Goal: Task Accomplishment & Management: Complete application form

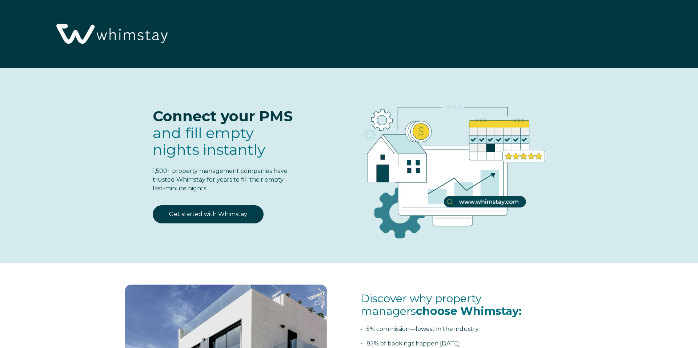
select select "US"
select select "Standard"
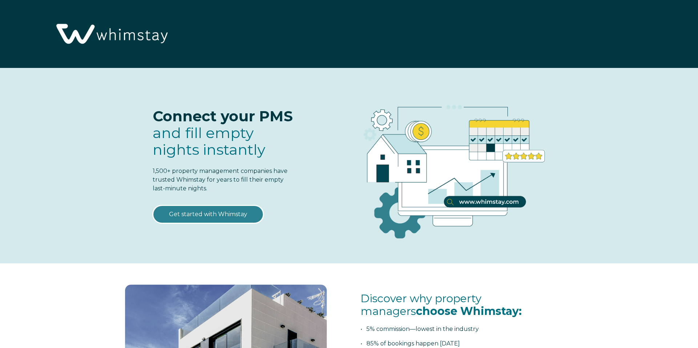
click at [201, 218] on link "Get started with Whimstay" at bounding box center [208, 214] width 111 height 18
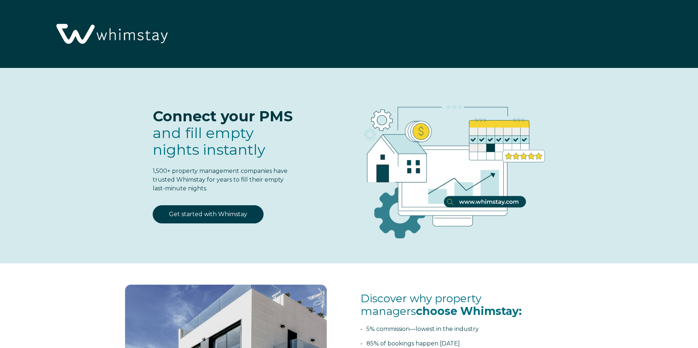
scroll to position [954, 0]
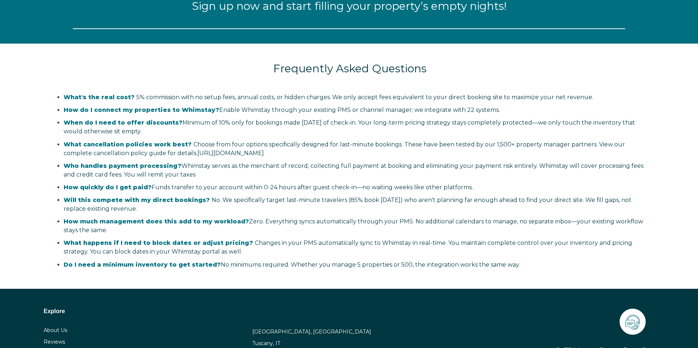
select select "US"
select select "Standard"
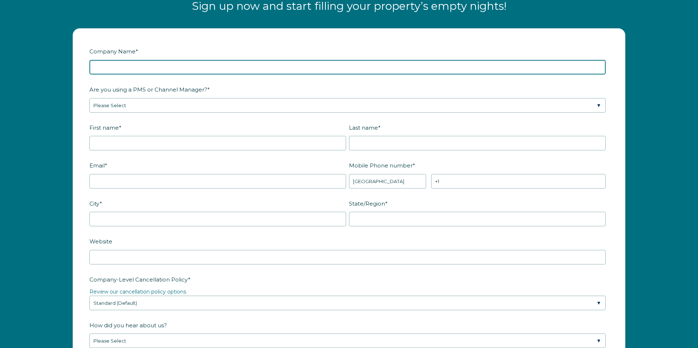
click at [196, 69] on input "Company Name *" at bounding box center [347, 67] width 516 height 15
type input "Slope Side Getaways LLC"
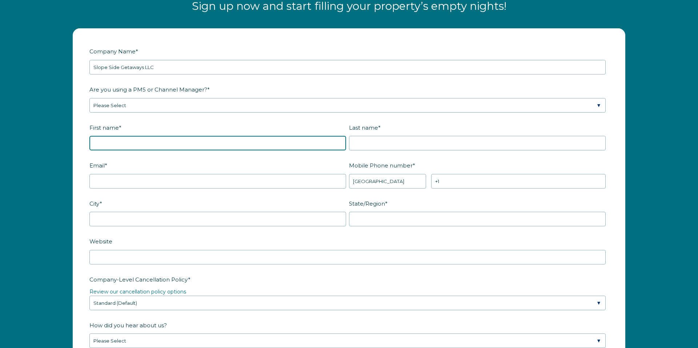
type input "Slope"
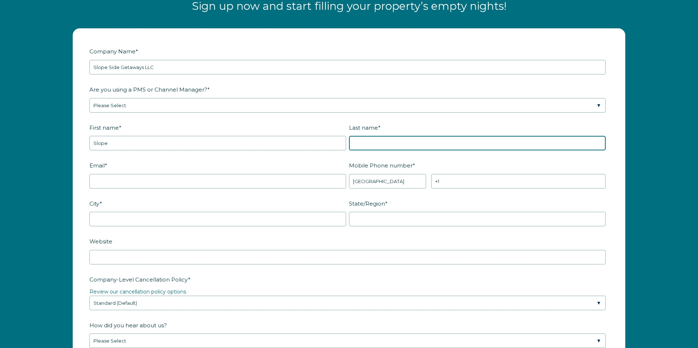
type input "LLC"
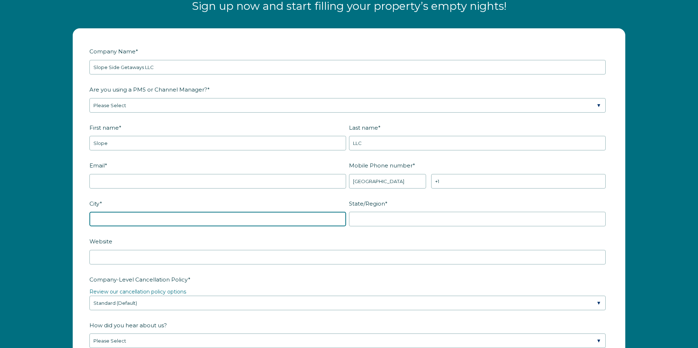
type input "Breckenridge"
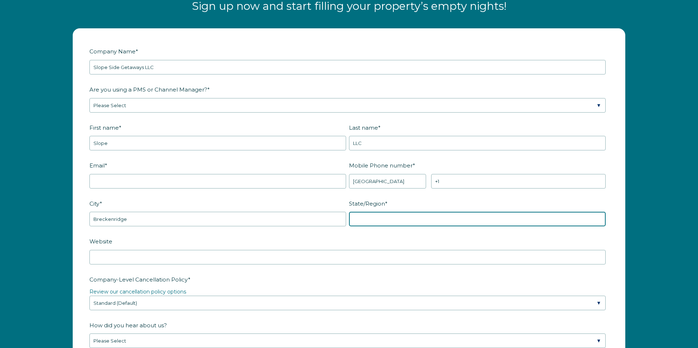
type input "Colorado"
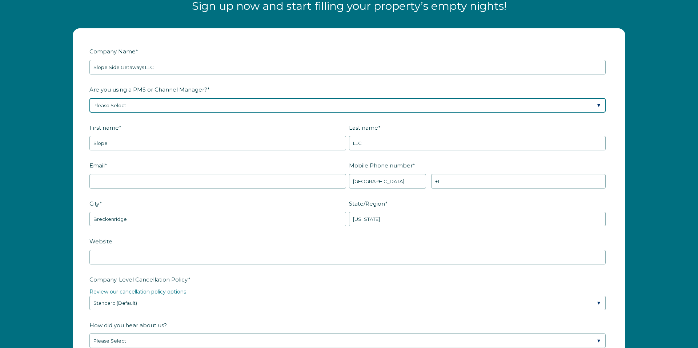
click at [183, 105] on select "Please Select Barefoot BookingPal Boost Brightside CiiRUS Escapia Guesty Hostaw…" at bounding box center [347, 105] width 516 height 15
select select "Hostaway"
click at [89, 98] on select "Please Select Barefoot BookingPal Boost Brightside CiiRUS Escapia Guesty Hostaw…" at bounding box center [347, 105] width 516 height 15
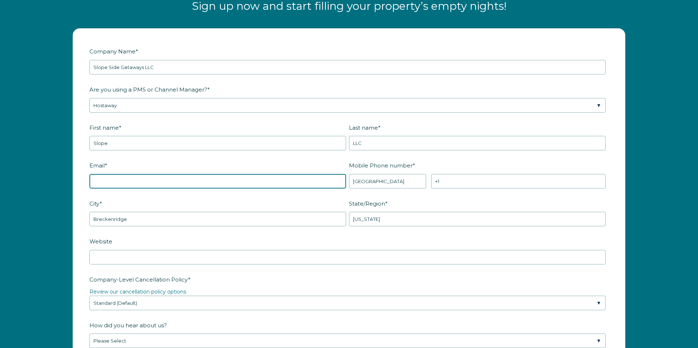
click at [241, 174] on input "Email *" at bounding box center [217, 181] width 257 height 15
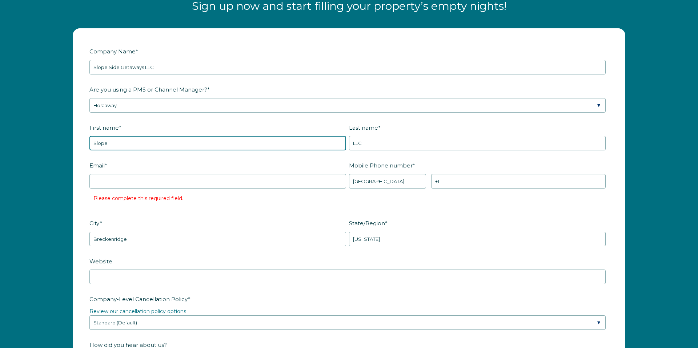
click at [218, 144] on input "Slope" at bounding box center [217, 143] width 257 height 15
type input "Cade"
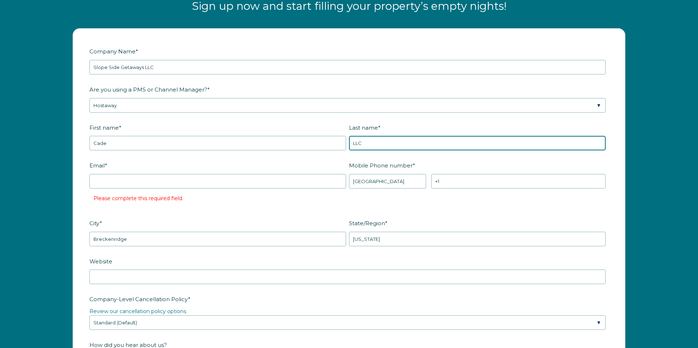
type input "Shawhart"
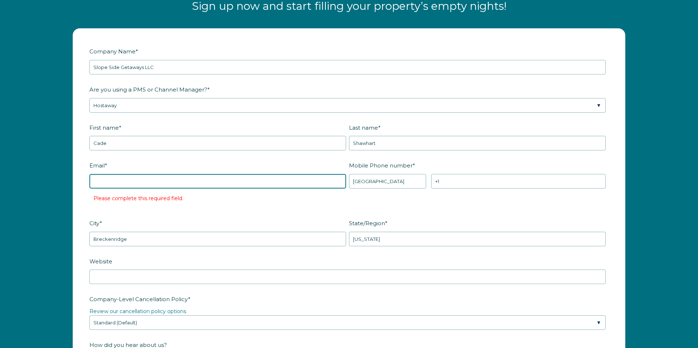
click at [189, 184] on input "Email *" at bounding box center [217, 181] width 257 height 15
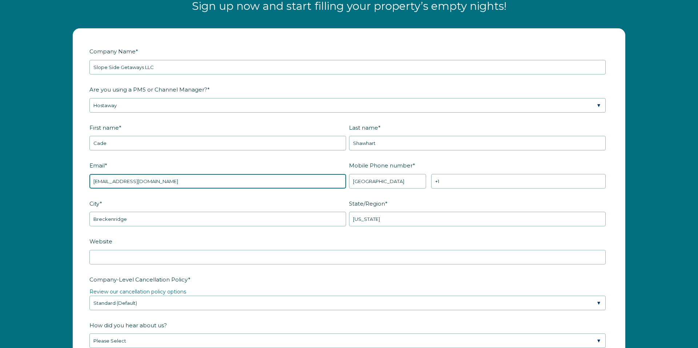
click at [200, 176] on input "Cade@peaktopeaksummit.com" at bounding box center [217, 181] width 257 height 15
type input "[EMAIL_ADDRESS][DOMAIN_NAME]"
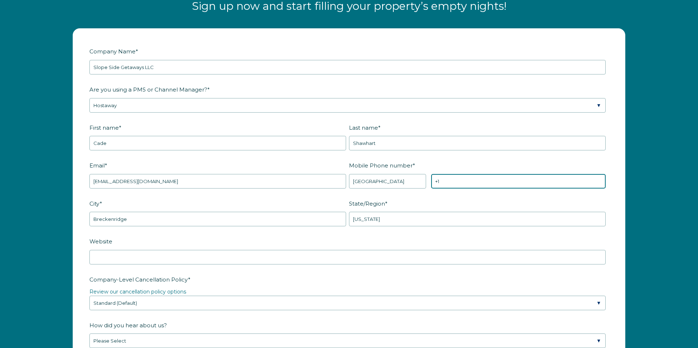
click at [471, 181] on input "+1" at bounding box center [518, 181] width 175 height 15
type input "[PHONE_NUMBER]"
click at [402, 205] on label "State/Region *" at bounding box center [479, 203] width 260 height 13
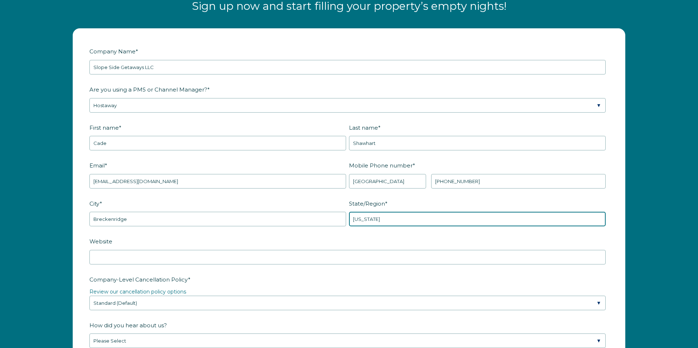
click at [402, 212] on input "Colorado" at bounding box center [477, 219] width 257 height 15
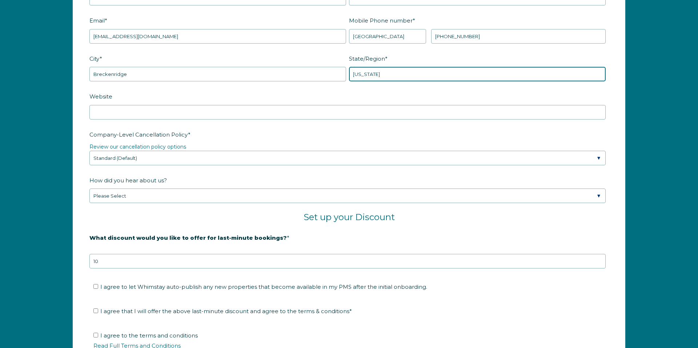
scroll to position [1100, 0]
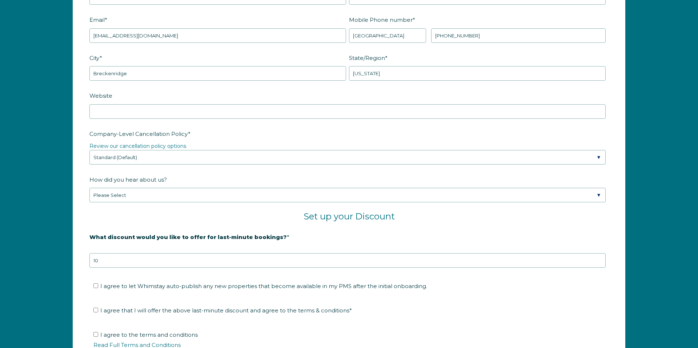
click at [381, 85] on fieldset "City * Breckenridge State/Region * Colorado" at bounding box center [348, 71] width 519 height 38
click at [351, 120] on fieldset "Website" at bounding box center [348, 108] width 519 height 38
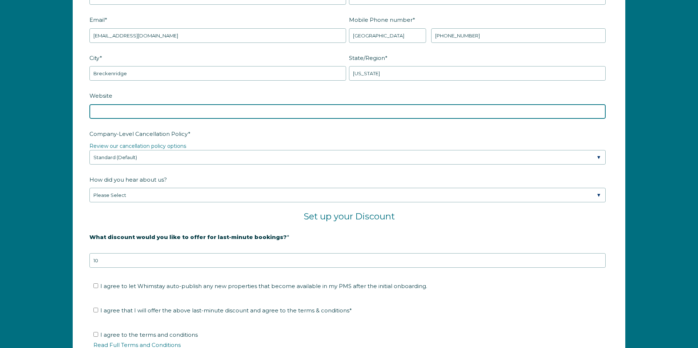
click at [351, 111] on input "Website" at bounding box center [347, 111] width 516 height 15
click at [152, 113] on input "Website" at bounding box center [347, 111] width 516 height 15
click at [388, 108] on input "Website" at bounding box center [347, 111] width 516 height 15
type input "slopesidegetaways.com"
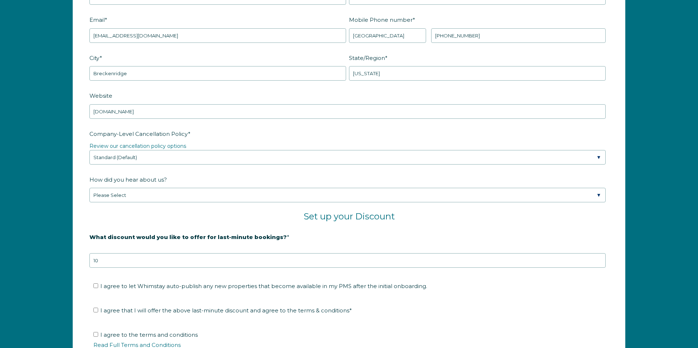
click at [396, 148] on legend "Review our cancellation policy options" at bounding box center [348, 147] width 519 height 8
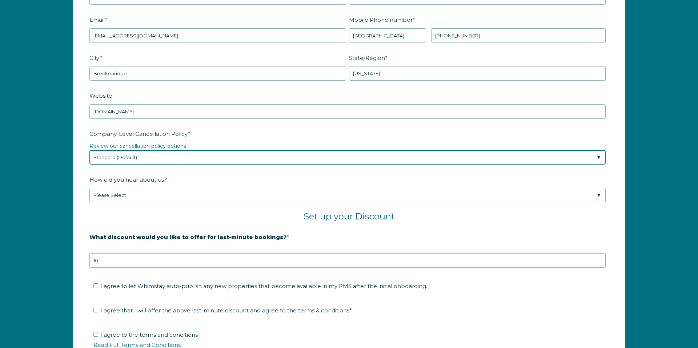
click at [387, 158] on select "Please Select Partial Standard (Default) Moderate Strict" at bounding box center [347, 157] width 516 height 15
click at [89, 150] on select "Please Select Partial Standard (Default) Moderate Strict" at bounding box center [347, 157] width 516 height 15
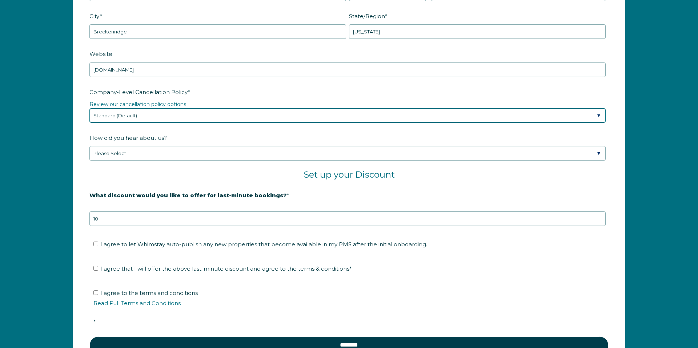
scroll to position [1142, 0]
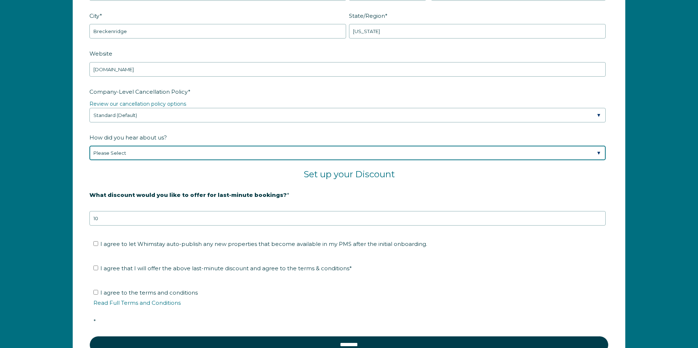
click at [344, 155] on select "Please Select Found Whimstay through a Google search Spoke to a Whimstay salesp…" at bounding box center [347, 153] width 516 height 15
select select "Other"
click at [89, 146] on select "Please Select Found Whimstay through a Google search Spoke to a Whimstay salesp…" at bounding box center [347, 153] width 516 height 15
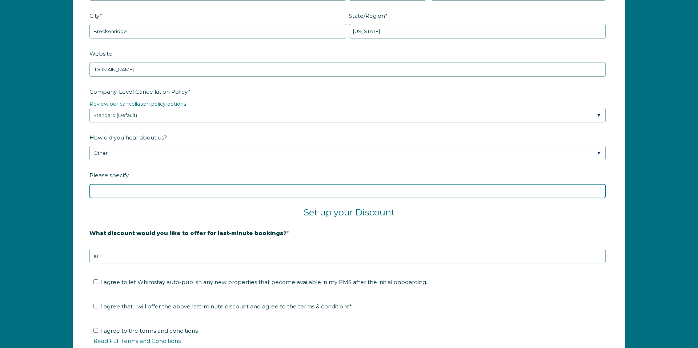
click at [257, 192] on input "Please specify" at bounding box center [347, 191] width 516 height 15
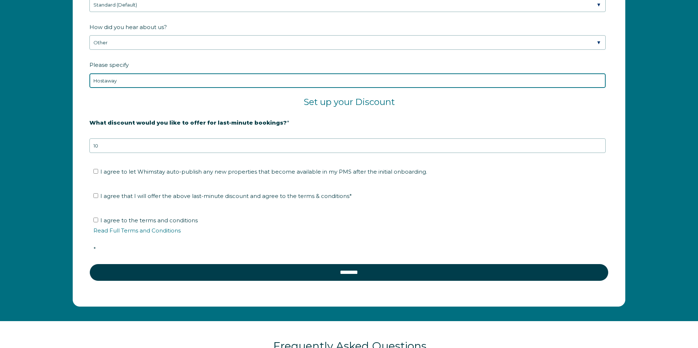
scroll to position [1253, 0]
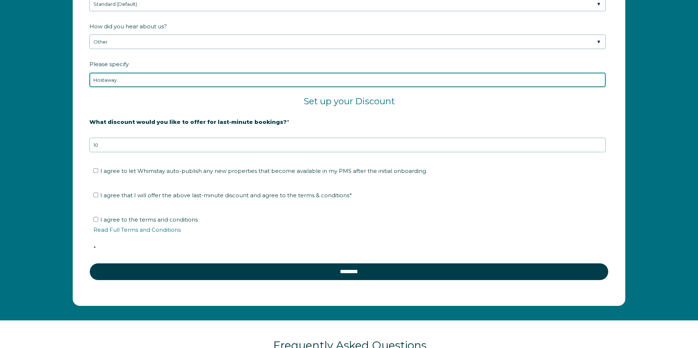
type input "Hostaway"
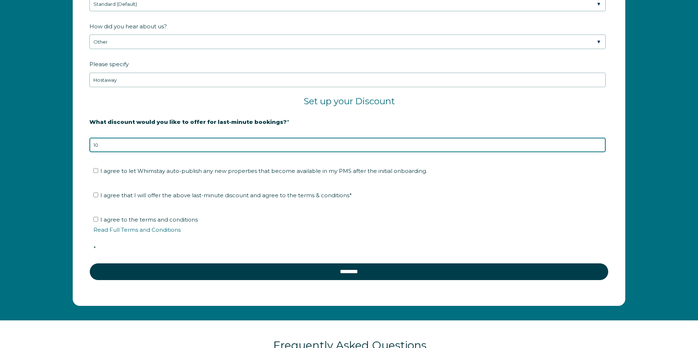
click at [243, 145] on input "10" at bounding box center [347, 145] width 516 height 15
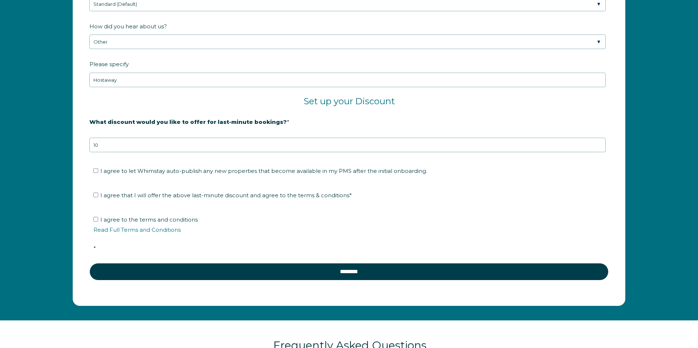
click at [224, 170] on span "I agree to let Whimstay auto-publish any new properties that become available i…" at bounding box center [263, 171] width 327 height 7
click at [98, 170] on input "I agree to let Whimstay auto-publish any new properties that become available i…" at bounding box center [95, 170] width 5 height 5
checkbox input "true"
click at [216, 196] on span "I agree that I will offer the above last-minute discount and agree to the terms…" at bounding box center [226, 195] width 252 height 7
click at [98, 196] on input "I agree that I will offer the above last-minute discount and agree to the terms…" at bounding box center [95, 195] width 5 height 5
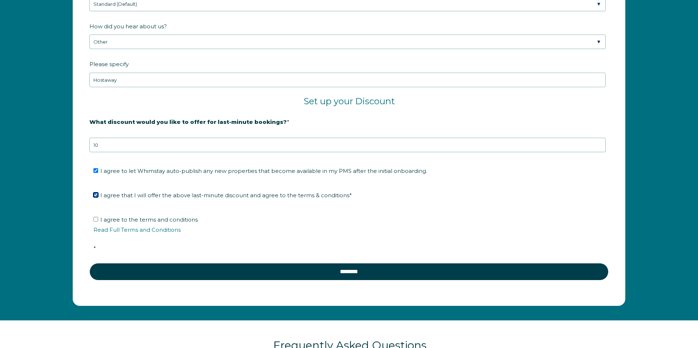
checkbox input "true"
click at [155, 225] on li "I agree to the terms and conditions Read Full Terms and Conditions *" at bounding box center [351, 234] width 516 height 40
click at [155, 220] on span "I agree to the terms and conditions Read Full Terms and Conditions *" at bounding box center [351, 234] width 516 height 36
click at [98, 220] on input "I agree to the terms and conditions Read Full Terms and Conditions *" at bounding box center [95, 219] width 5 height 5
checkbox input "true"
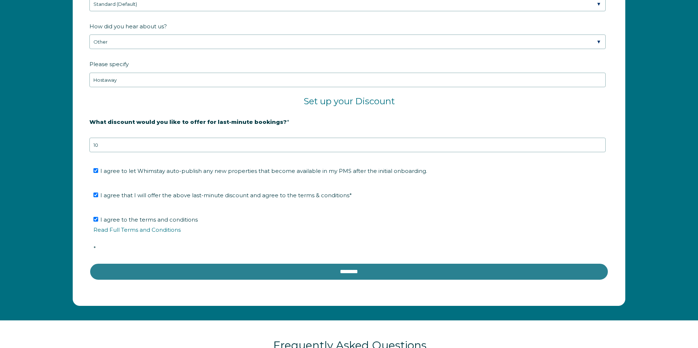
click at [259, 271] on input "********" at bounding box center [348, 271] width 519 height 17
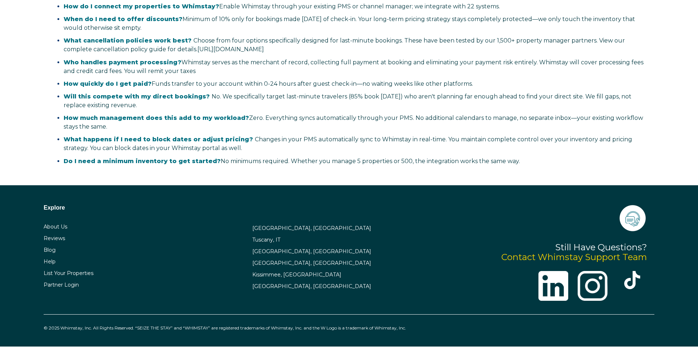
scroll to position [1648, 0]
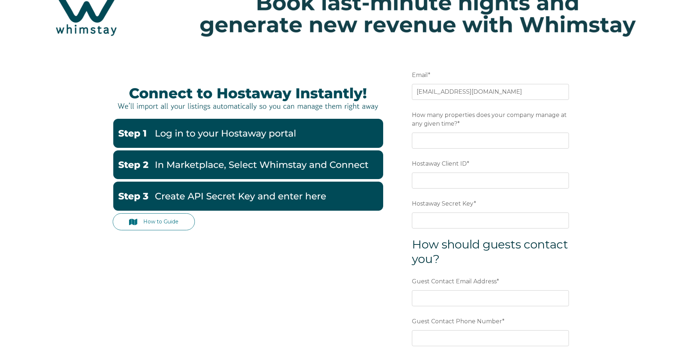
scroll to position [40, 0]
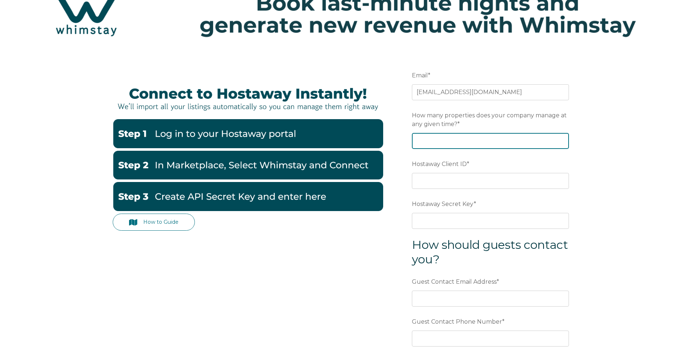
click at [449, 138] on input "How many properties does your company manage at any given time? *" at bounding box center [490, 141] width 157 height 16
click at [561, 138] on input "1" at bounding box center [490, 141] width 157 height 16
click at [561, 138] on input "2" at bounding box center [490, 141] width 157 height 16
click at [561, 138] on input "3" at bounding box center [490, 141] width 157 height 16
click at [561, 138] on input "4" at bounding box center [490, 141] width 157 height 16
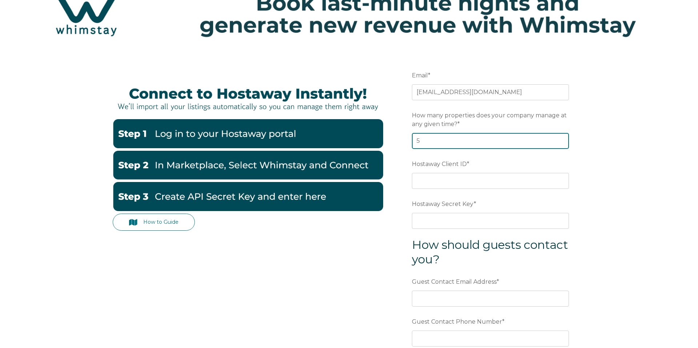
click at [561, 138] on input "5" at bounding box center [490, 141] width 157 height 16
click at [561, 138] on input "6" at bounding box center [490, 141] width 157 height 16
click at [561, 138] on input "7" at bounding box center [490, 141] width 157 height 16
click at [561, 138] on input "8" at bounding box center [490, 141] width 157 height 16
click at [561, 138] on input "9" at bounding box center [490, 141] width 157 height 16
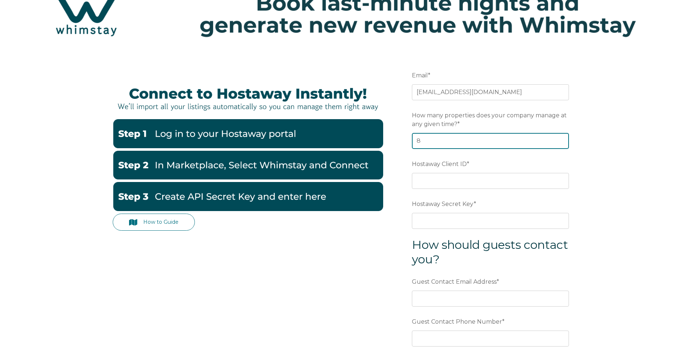
click at [562, 143] on input "8" at bounding box center [490, 141] width 157 height 16
type input "7"
click at [562, 143] on input "7" at bounding box center [490, 141] width 157 height 16
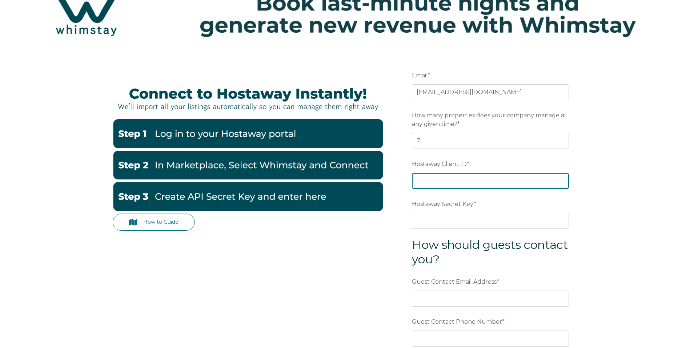
click at [549, 181] on input "Hostaway Client ID *" at bounding box center [490, 181] width 157 height 16
paste input "60946"
type input "60946"
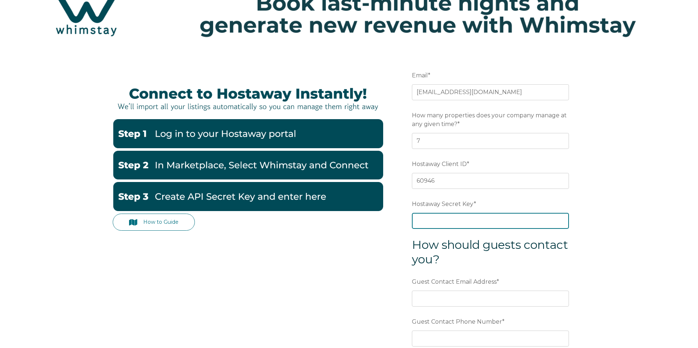
click at [503, 219] on input "Hostaway Secret Key *" at bounding box center [490, 221] width 157 height 16
paste input "8fd959b27ec0c786302f0b7a59f0709d116861149716e596be936030cdca3ad9"
type input "8fd959b27ec0c786302f0b7a59f0709d116861149716e596be936030cdca3ad9"
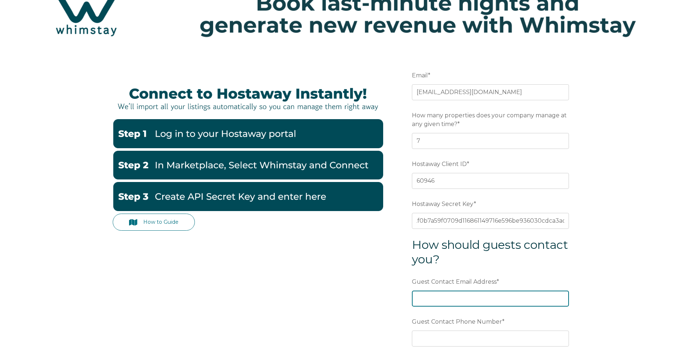
scroll to position [0, 0]
click at [457, 298] on input "Guest Contact Email Address *" at bounding box center [490, 299] width 157 height 16
type input "[EMAIL_ADDRESS][DOMAIN_NAME]"
click at [485, 269] on form "Email * info@slopesidegetaways.com Preferred language SDR How many properties d…" at bounding box center [491, 228] width 190 height 350
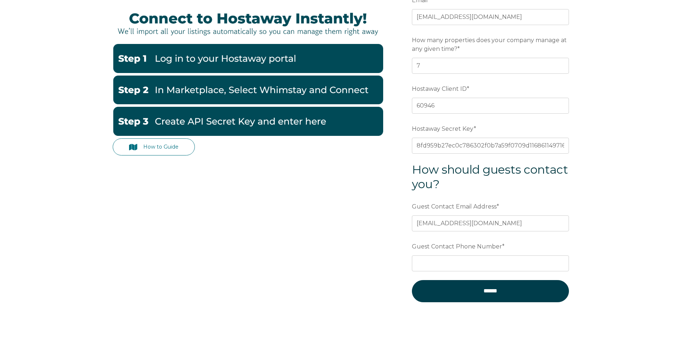
scroll to position [116, 0]
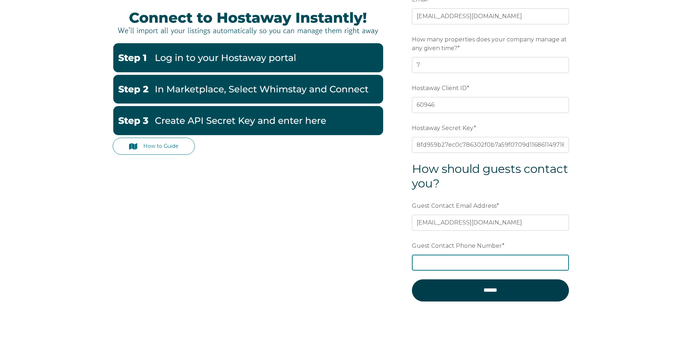
click at [484, 267] on input "Guest Contact Phone Number *" at bounding box center [490, 263] width 157 height 16
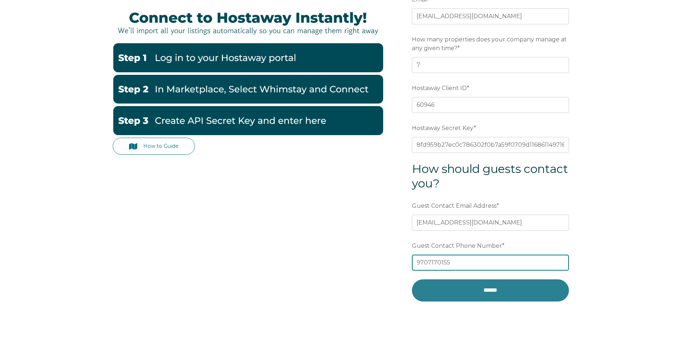
type input "9707170155"
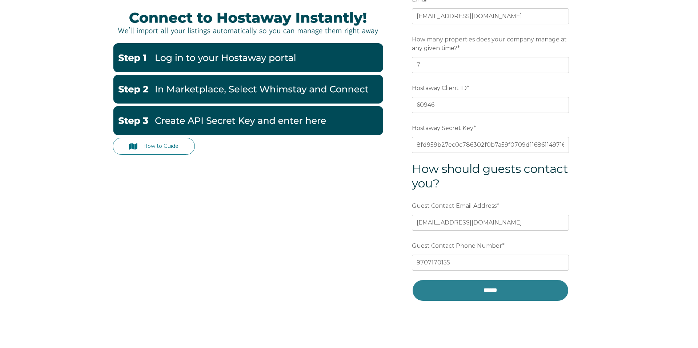
click at [478, 292] on input "******" at bounding box center [490, 291] width 157 height 22
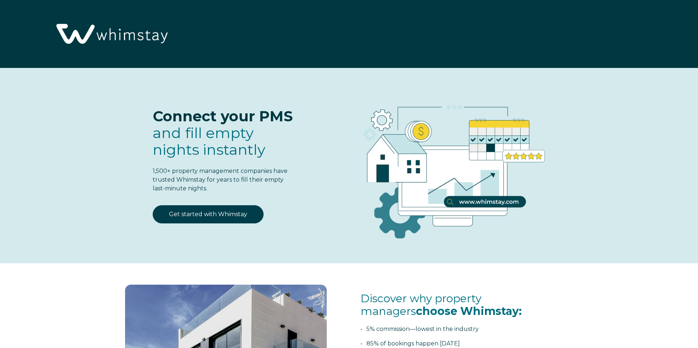
select select "US"
select select "Standard"
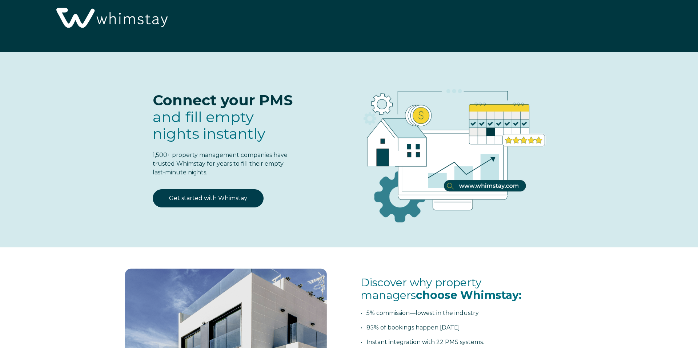
scroll to position [18, 0]
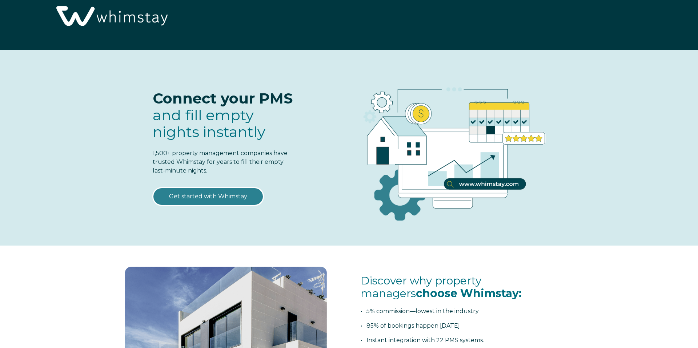
click at [196, 194] on link "Get started with Whimstay" at bounding box center [208, 197] width 111 height 18
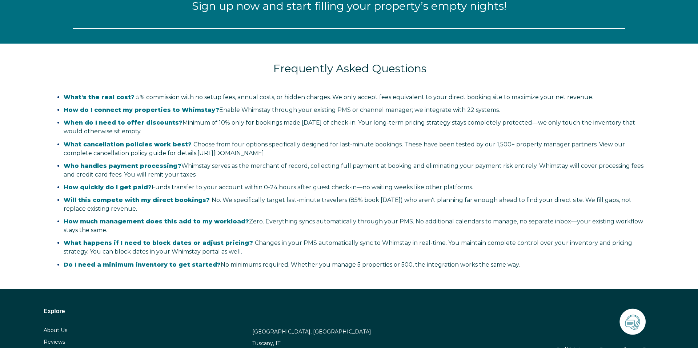
select select "US"
select select "Standard"
